Goal: Transaction & Acquisition: Purchase product/service

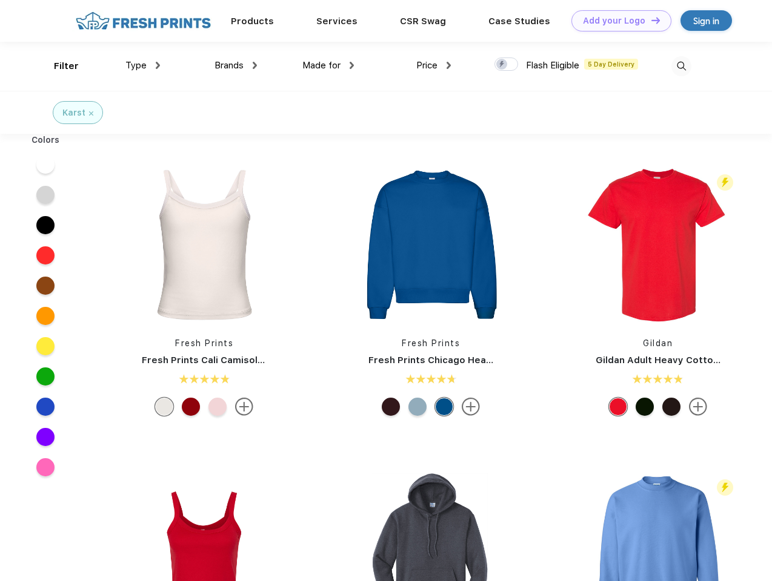
scroll to position [1, 0]
click at [616, 21] on link "Add your Logo Design Tool" at bounding box center [621, 20] width 100 height 21
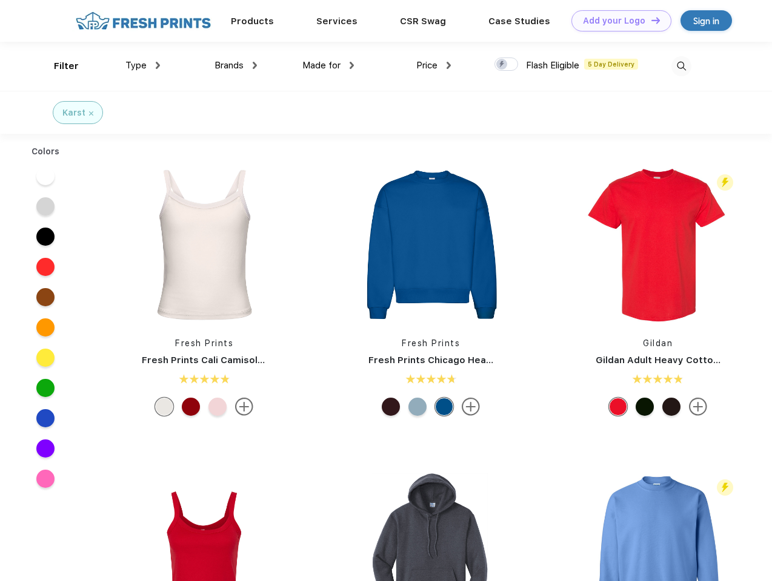
click at [0, 0] on div "Design Tool" at bounding box center [0, 0] width 0 height 0
click at [650, 20] on link "Add your Logo Design Tool" at bounding box center [621, 20] width 100 height 21
click at [58, 66] on div "Filter" at bounding box center [66, 66] width 25 height 14
click at [143, 65] on span "Type" at bounding box center [135, 65] width 21 height 11
click at [236, 65] on span "Brands" at bounding box center [228, 65] width 29 height 11
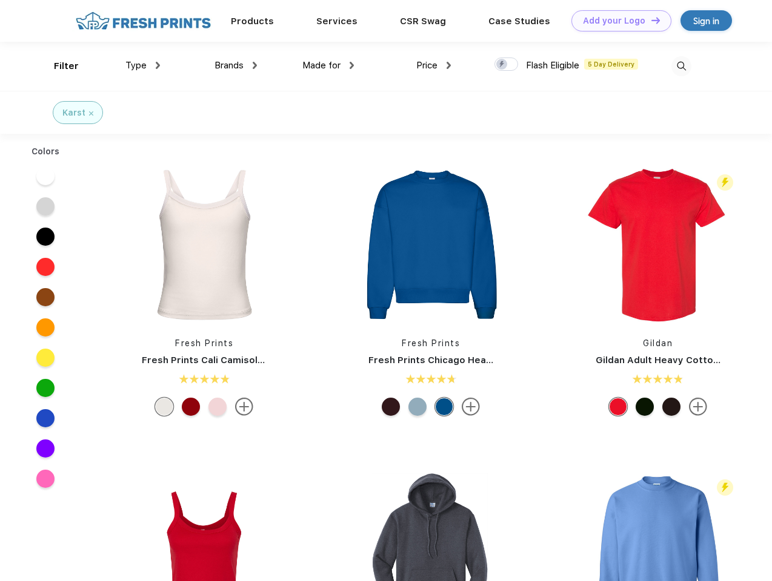
click at [328, 65] on span "Made for" at bounding box center [321, 65] width 38 height 11
click at [434, 65] on span "Price" at bounding box center [426, 65] width 21 height 11
click at [506, 65] on div at bounding box center [506, 64] width 24 height 13
click at [502, 65] on input "checkbox" at bounding box center [498, 61] width 8 height 8
click at [681, 66] on img at bounding box center [681, 66] width 20 height 20
